Goal: Transaction & Acquisition: Purchase product/service

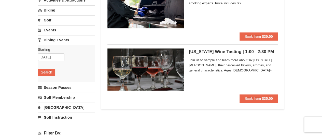
scroll to position [76, 0]
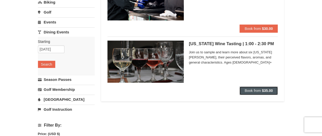
click at [269, 91] on strong "$35.00" at bounding box center [267, 90] width 11 height 4
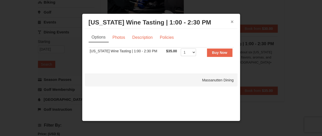
click at [233, 21] on button "×" at bounding box center [232, 21] width 3 height 5
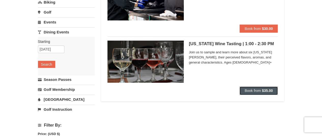
click at [263, 90] on strong "$35.00" at bounding box center [267, 90] width 11 height 4
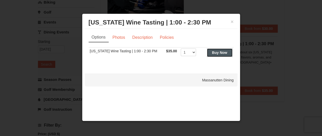
click at [223, 54] on strong "Buy Now" at bounding box center [219, 52] width 15 height 4
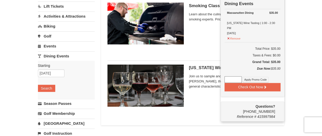
scroll to position [78, 0]
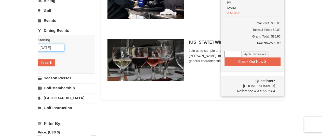
drag, startPoint x: 46, startPoint y: 45, endPoint x: 50, endPoint y: 45, distance: 3.3
click at [46, 45] on input "09/16/2025" at bounding box center [51, 48] width 26 height 8
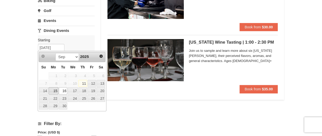
click at [53, 90] on link "15" at bounding box center [54, 90] width 10 height 7
type input "09/15/2025"
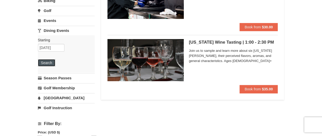
click at [52, 62] on button "Search" at bounding box center [46, 62] width 17 height 7
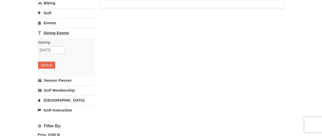
scroll to position [76, 0]
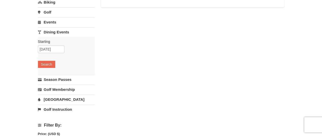
click at [54, 21] on link "Events" at bounding box center [66, 21] width 57 height 9
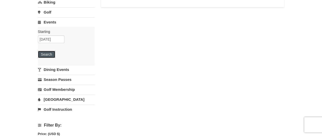
click at [50, 54] on button "Search" at bounding box center [46, 54] width 17 height 7
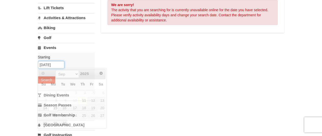
click at [47, 64] on input "[DATE]" at bounding box center [51, 65] width 26 height 8
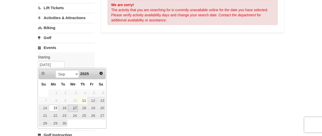
click at [70, 107] on link "17" at bounding box center [73, 107] width 10 height 7
type input "[DATE]"
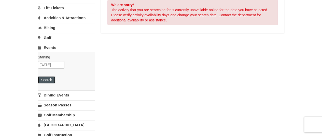
click at [39, 80] on button "Search" at bounding box center [46, 79] width 17 height 7
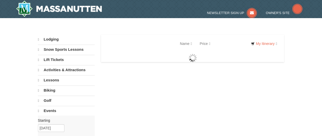
select select "9"
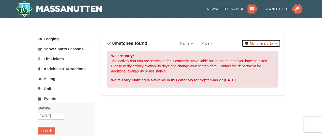
click at [258, 40] on link "My Itinerary (1)" at bounding box center [260, 43] width 39 height 8
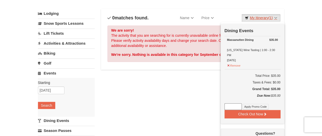
scroll to position [51, 0]
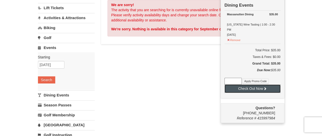
click at [267, 84] on button "Check Out Now" at bounding box center [252, 88] width 56 height 8
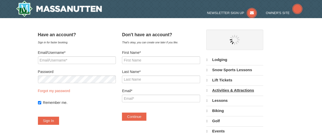
select select "9"
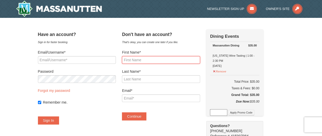
click at [160, 60] on input "First Name*" at bounding box center [161, 60] width 78 height 8
type input "a"
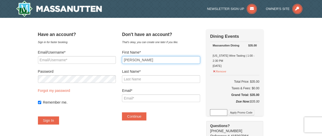
type input "[PERSON_NAME]"
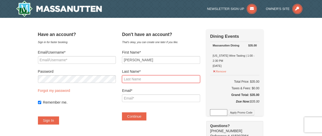
click at [170, 79] on input "Last Name*" at bounding box center [161, 79] width 78 height 8
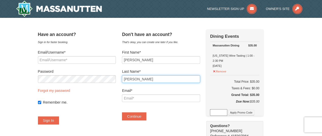
type input "Navarro"
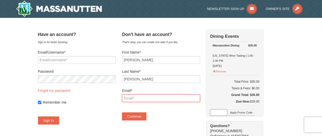
click at [166, 98] on input "Email*" at bounding box center [161, 98] width 78 height 8
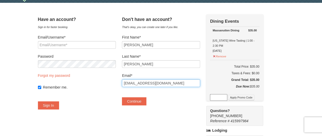
scroll to position [25, 0]
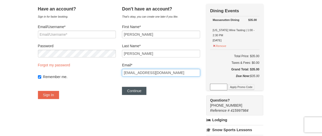
type input "alicemf@yahoo.com"
click at [141, 88] on button "Continue" at bounding box center [134, 91] width 24 height 8
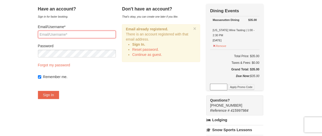
click at [60, 34] on input "Email/Username*" at bounding box center [77, 35] width 78 height 8
type input "[EMAIL_ADDRESS][DOMAIN_NAME]"
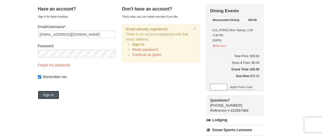
click at [58, 93] on button "Sign In" at bounding box center [48, 95] width 21 height 8
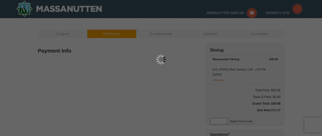
select select "9"
type input "[PERSON_NAME]"
type input "[STREET_ADDRESS][PERSON_NAME]"
type input "Trappe"
type input "19426"
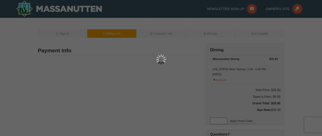
type input "610"
type input "745"
type input "9670"
type input "alicemf@yahoo.com"
select select "PA"
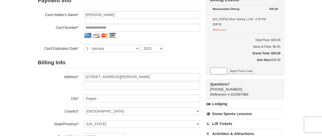
scroll to position [25, 0]
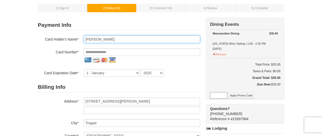
click at [111, 38] on input "[PERSON_NAME]" at bounding box center [142, 39] width 116 height 8
type input "[PERSON_NAME]"
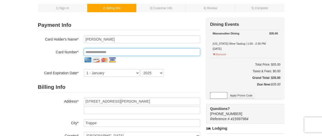
click at [135, 53] on input "tel" at bounding box center [142, 52] width 116 height 8
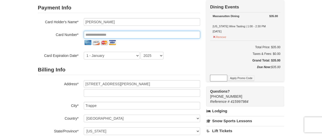
scroll to position [51, 0]
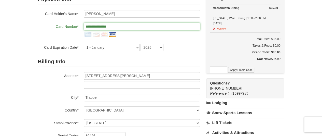
type input "**********"
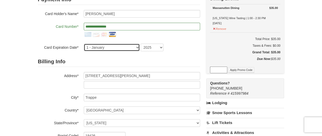
click at [136, 49] on select "1 - January 2 - February 3 - March 4 - April 5 - May 6 - June 7 - July 8 - Augu…" at bounding box center [112, 48] width 56 height 8
select select "7"
click at [84, 44] on select "1 - January 2 - February 3 - March 4 - April 5 - May 6 - June 7 - July 8 - Augu…" at bounding box center [112, 48] width 56 height 8
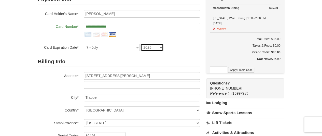
click at [162, 47] on select "2025 2026 2027 2028 2029 2030 2031 2032 2033 2034" at bounding box center [151, 48] width 23 height 8
select select "2030"
click at [140, 44] on select "2025 2026 2027 2028 2029 2030 2031 2032 2033 2034" at bounding box center [151, 48] width 23 height 8
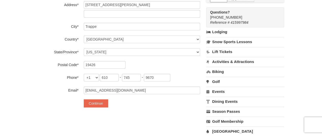
scroll to position [127, 0]
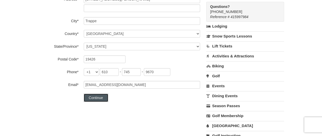
click at [101, 99] on button "Continue" at bounding box center [96, 97] width 24 height 8
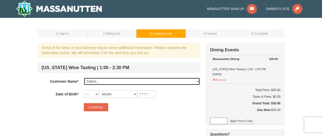
click at [161, 77] on select "Select... [PERSON_NAME] Add New..." at bounding box center [142, 81] width 116 height 8
select select "13038996"
click at [84, 77] on select "Select... [PERSON_NAME] Add New..." at bounding box center [142, 81] width 116 height 8
select select "14"
select select "03"
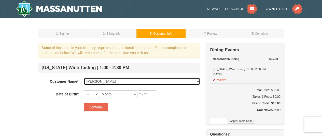
type input "1969"
click at [110, 79] on select "Select... [PERSON_NAME] Add New..." at bounding box center [142, 81] width 116 height 8
select select
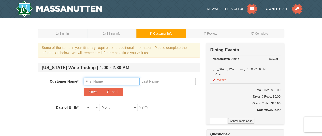
click at [121, 81] on input "text" at bounding box center [112, 81] width 56 height 8
type input "[PERSON_NAME]"
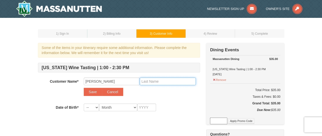
click at [162, 82] on input "text" at bounding box center [168, 81] width 56 height 8
type input "[PERSON_NAME]"
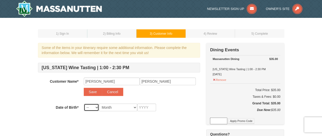
click at [95, 107] on select "-- 01 02 03 04 05 06 07 08 09 10 11 12 13 14 15 16 17 18 19 20 21 22 23 24 25 2…" at bounding box center [91, 107] width 15 height 8
select select "14"
click at [84, 103] on select "-- 01 02 03 04 05 06 07 08 09 10 11 12 13 14 15 16 17 18 19 20 21 22 23 24 25 2…" at bounding box center [91, 107] width 15 height 8
click at [120, 106] on select "Month January February March April May June July August September October Novem…" at bounding box center [118, 107] width 38 height 8
select select "03"
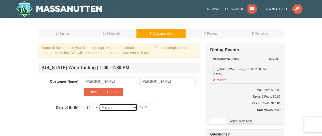
click at [99, 103] on select "Month January February March April May June July August September October Novem…" at bounding box center [118, 107] width 38 height 8
click at [143, 107] on input "text" at bounding box center [146, 107] width 19 height 8
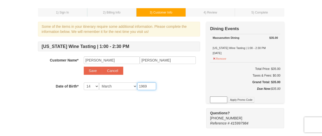
scroll to position [51, 0]
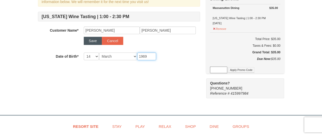
type input "1969"
click at [88, 39] on button "Save" at bounding box center [93, 41] width 18 height 8
select select
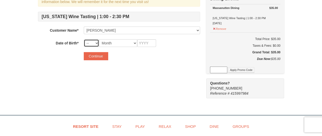
click at [93, 42] on select "-- 01 02 03 04 05 06 07 08 09 10 11 12 13 14 15 16 17 18 19 20 21 22 23 24 25 2…" at bounding box center [91, 43] width 15 height 8
select select "14"
click at [84, 39] on select "-- 01 02 03 04 05 06 07 08 09 10 11 12 13 14 15 16 17 18 19 20 21 22 23 24 25 2…" at bounding box center [91, 43] width 15 height 8
click at [116, 40] on select "Month January February March April May June July August September October Novem…" at bounding box center [118, 43] width 38 height 8
select select "03"
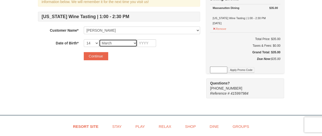
click at [99, 39] on select "Month January February March April May June July August September October Novem…" at bounding box center [118, 43] width 38 height 8
click at [148, 43] on input "text" at bounding box center [146, 43] width 19 height 8
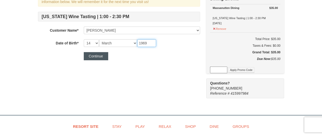
type input "1969"
click at [97, 53] on button "Continue" at bounding box center [96, 56] width 24 height 8
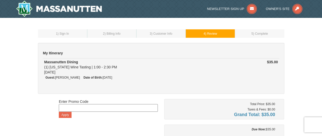
scroll to position [76, 0]
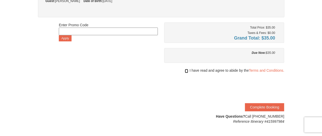
click at [185, 69] on input "checkbox" at bounding box center [186, 71] width 3 height 4
checkbox input "true"
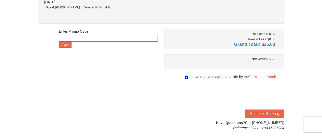
scroll to position [102, 0]
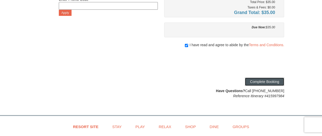
click at [264, 82] on button "Complete Booking" at bounding box center [264, 81] width 39 height 8
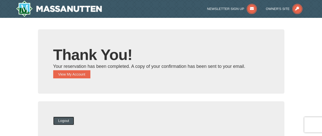
click at [73, 121] on button "Logout" at bounding box center [63, 120] width 21 height 8
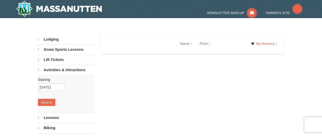
select select "9"
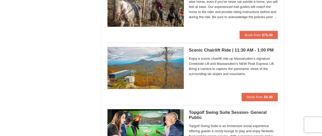
scroll to position [662, 0]
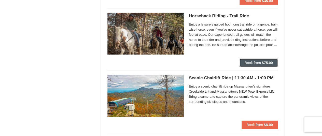
click at [260, 59] on button "Book from $75.00" at bounding box center [258, 63] width 38 height 8
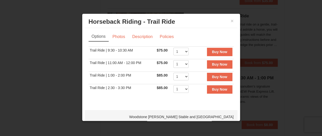
scroll to position [0, 0]
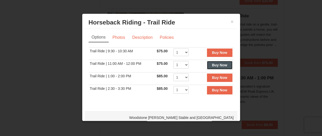
click at [224, 65] on button "Buy Now" at bounding box center [219, 65] width 25 height 8
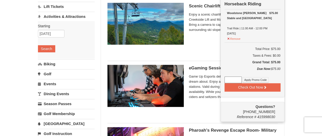
scroll to position [52, 0]
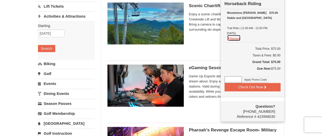
click at [236, 39] on button "Remove" at bounding box center [234, 38] width 14 height 6
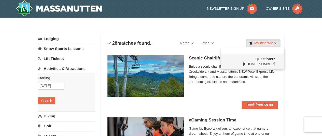
scroll to position [0, 0]
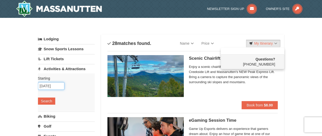
click at [48, 84] on input "09/13/2025" at bounding box center [51, 86] width 26 height 8
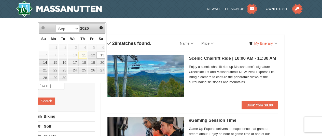
click at [45, 62] on link "14" at bounding box center [43, 62] width 9 height 7
type input "09/14/2025"
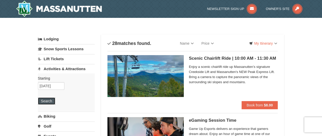
click at [45, 101] on button "Search" at bounding box center [46, 100] width 17 height 7
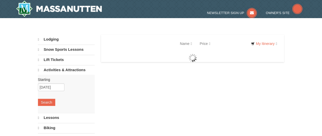
select select "9"
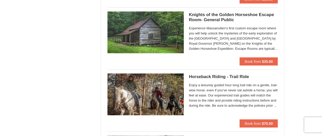
scroll to position [662, 0]
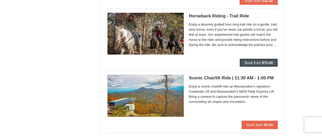
click at [269, 59] on button "Book from $75.00" at bounding box center [258, 63] width 38 height 8
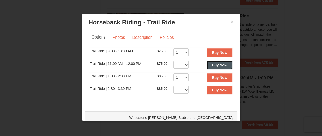
click at [214, 63] on strong "Buy Now" at bounding box center [219, 65] width 15 height 4
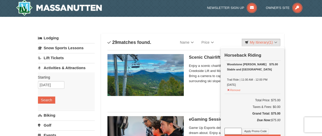
scroll to position [2, 0]
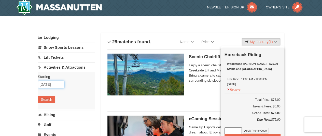
click at [47, 84] on input "[DATE]" at bounding box center [51, 84] width 26 height 8
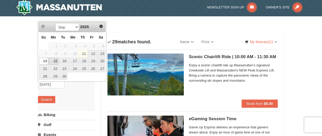
click at [52, 58] on link "15" at bounding box center [54, 61] width 10 height 7
type input "[DATE]"
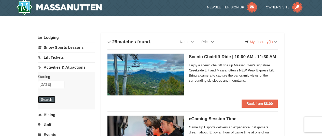
click at [50, 98] on button "Search" at bounding box center [46, 99] width 17 height 7
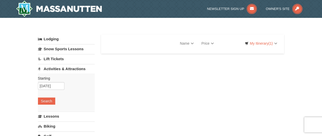
select select "9"
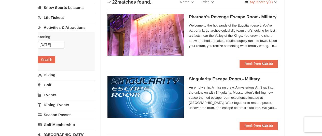
scroll to position [25, 0]
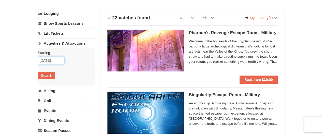
click at [46, 60] on input "09/15/2025" at bounding box center [51, 60] width 26 height 8
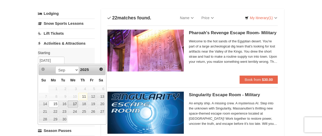
click at [72, 104] on link "17" at bounding box center [73, 103] width 10 height 7
type input "09/17/2025"
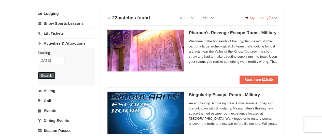
click at [54, 75] on button "Search" at bounding box center [46, 75] width 17 height 7
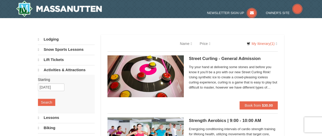
select select "9"
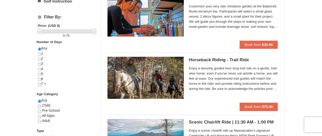
scroll to position [204, 0]
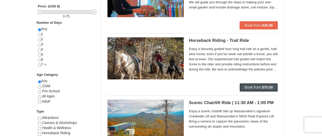
click at [254, 85] on span "Book from" at bounding box center [253, 87] width 16 height 4
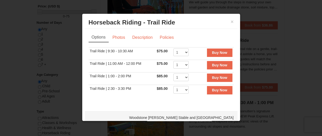
click at [295, 53] on div at bounding box center [161, 68] width 322 height 136
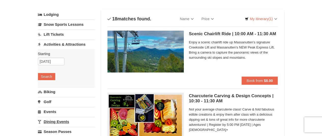
scroll to position [0, 0]
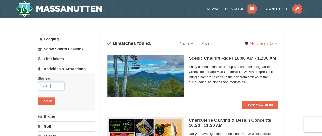
click at [46, 87] on input "09/17/2025" at bounding box center [51, 86] width 26 height 8
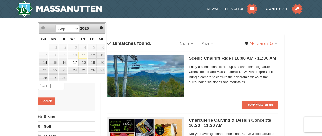
click at [42, 60] on link "14" at bounding box center [43, 62] width 9 height 7
type input "09/14/2025"
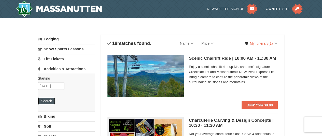
click at [46, 99] on button "Search" at bounding box center [46, 100] width 17 height 7
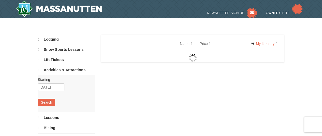
select select "9"
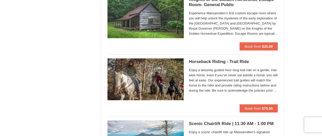
scroll to position [626, 0]
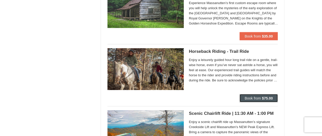
click at [263, 96] on strong "$75.00" at bounding box center [267, 98] width 11 height 4
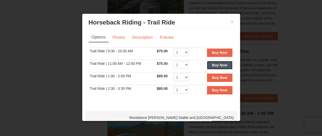
click at [219, 65] on strong "Buy Now" at bounding box center [219, 65] width 15 height 4
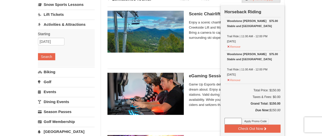
scroll to position [52, 0]
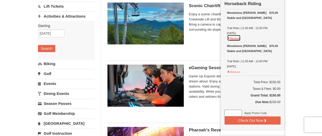
click at [235, 40] on button "Remove" at bounding box center [234, 38] width 14 height 6
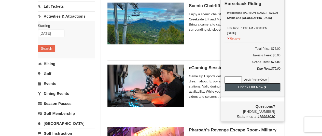
click at [264, 87] on icon at bounding box center [265, 87] width 4 height 4
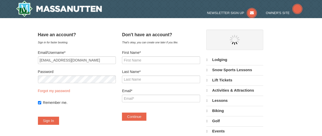
select select "9"
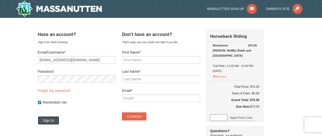
click at [57, 117] on button "Sign In" at bounding box center [48, 120] width 21 height 8
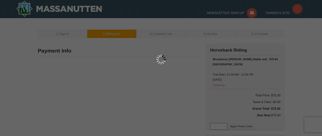
type input "[STREET_ADDRESS][PERSON_NAME]"
type input "Trappe"
type input "19426"
type input "610"
type input "745"
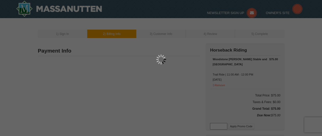
type input "9670"
type input "[EMAIL_ADDRESS][DOMAIN_NAME]"
select select "PA"
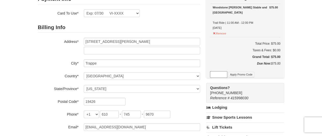
scroll to position [102, 0]
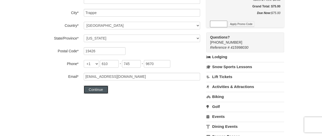
click at [100, 91] on button "Continue" at bounding box center [96, 89] width 24 height 8
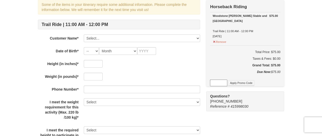
scroll to position [51, 0]
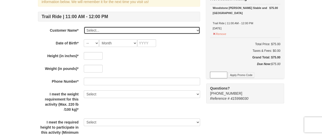
click at [130, 30] on select "Select... [PERSON_NAME] [PERSON_NAME] Add New..." at bounding box center [142, 30] width 116 height 8
select select "28247599"
click at [84, 26] on select "Select... [PERSON_NAME] [PERSON_NAME] Add New..." at bounding box center [142, 30] width 116 height 8
select select "14"
select select "03"
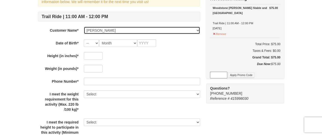
type input "1969"
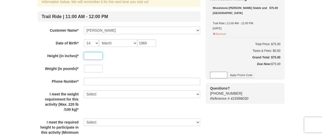
click at [97, 56] on input "text" at bounding box center [93, 56] width 19 height 8
type input "8"
type input "69"
click at [94, 68] on input "text" at bounding box center [93, 69] width 19 height 8
type input "155"
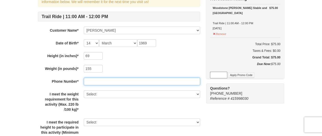
click at [113, 81] on input "text" at bounding box center [142, 81] width 116 height 8
type input "[PHONE_NUMBER]"
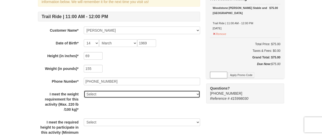
click at [119, 93] on select "Select Yes" at bounding box center [142, 94] width 116 height 8
select select "Yes"
click at [84, 90] on select "Select Yes" at bounding box center [142, 94] width 116 height 8
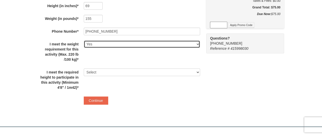
scroll to position [102, 0]
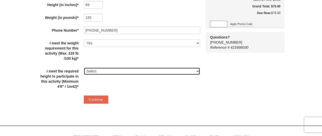
click at [111, 70] on select "Select Yes" at bounding box center [142, 71] width 116 height 8
select select "Yes"
click at [84, 67] on select "Select Yes" at bounding box center [142, 71] width 116 height 8
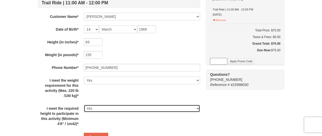
scroll to position [76, 0]
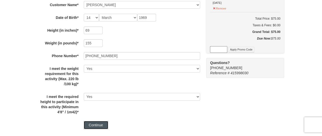
click at [97, 121] on button "Continue" at bounding box center [96, 125] width 24 height 8
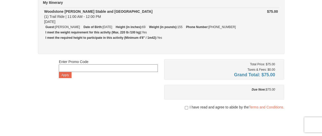
scroll to position [51, 0]
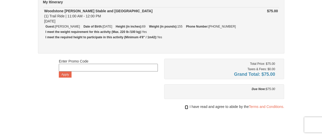
click at [185, 105] on input "checkbox" at bounding box center [186, 107] width 3 height 4
checkbox input "true"
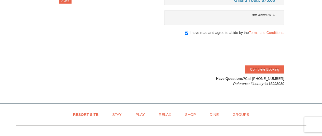
scroll to position [127, 0]
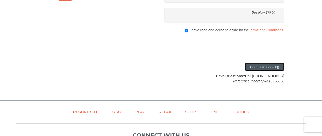
click at [270, 65] on button "Complete Booking" at bounding box center [264, 67] width 39 height 8
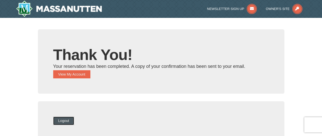
click at [72, 118] on button "Logout" at bounding box center [63, 120] width 21 height 8
